Goal: Transaction & Acquisition: Purchase product/service

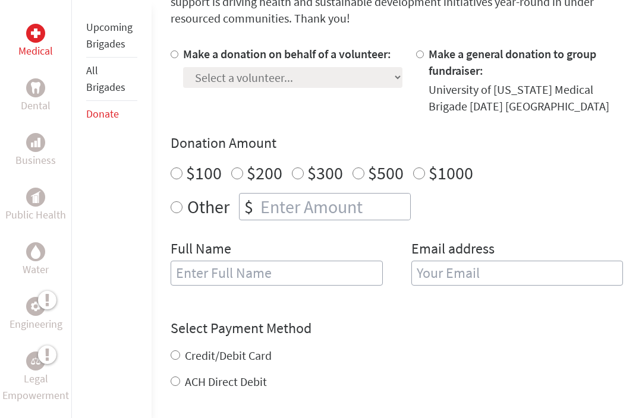
scroll to position [354, 0]
click at [184, 52] on label "Make a donation on behalf of a volunteer:" at bounding box center [287, 54] width 208 height 15
click at [178, 52] on input "Make a donation on behalf of a volunteer:" at bounding box center [175, 55] width 8 height 8
radio input "true"
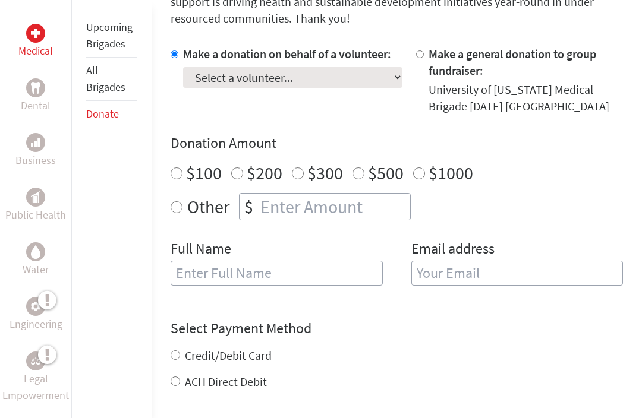
click at [308, 88] on select "Select a volunteer... [PERSON_NAME] [PERSON_NAME] [PERSON_NAME] [PERSON_NAME] […" at bounding box center [292, 77] width 219 height 21
select select "4409BCD0-1FCF-11F0-B3BE-42010A8A0038"
click at [364, 210] on input "number" at bounding box center [334, 207] width 152 height 26
radio input "true"
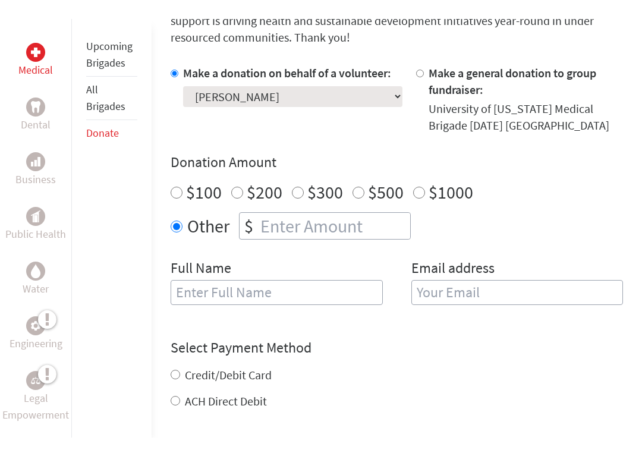
scroll to position [354, 0]
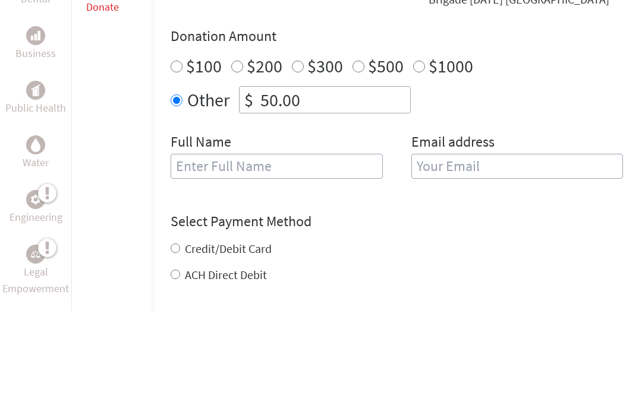
type input "50.00"
click at [282, 262] on input "text" at bounding box center [277, 274] width 212 height 25
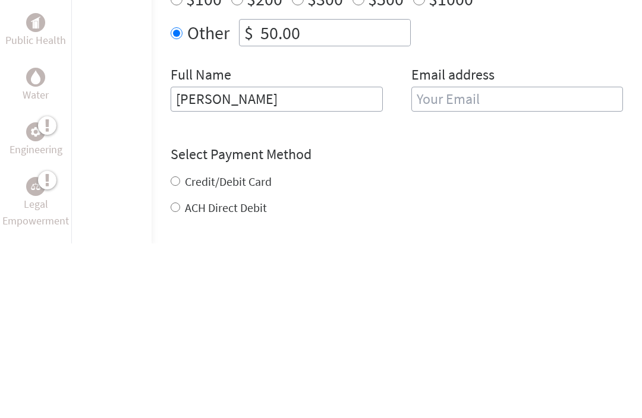
type input "[PERSON_NAME]"
click at [482, 262] on input "email" at bounding box center [517, 274] width 212 height 25
type input "[EMAIL_ADDRESS][DOMAIN_NAME]"
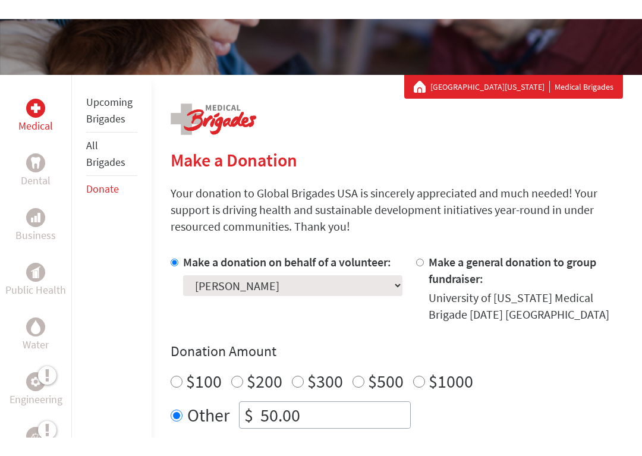
scroll to position [162, 0]
